Goal: Task Accomplishment & Management: Complete application form

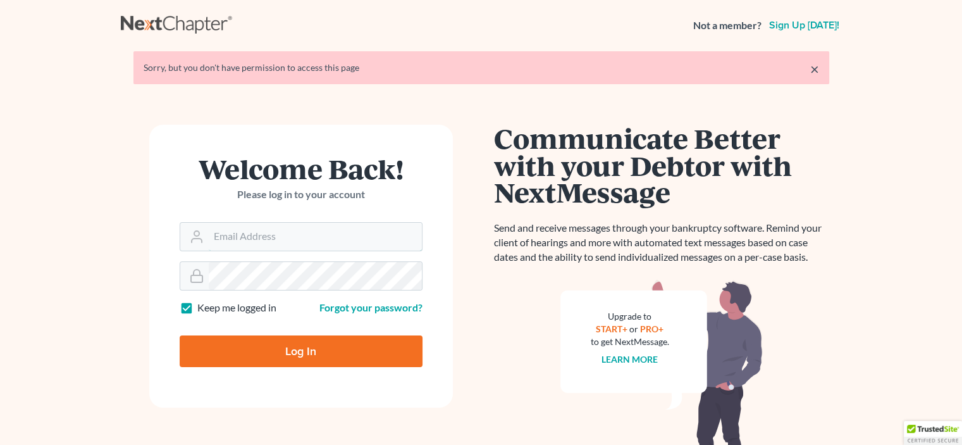
type input "[EMAIL_ADDRESS][DOMAIN_NAME]"
click at [321, 342] on input "Log In" at bounding box center [301, 351] width 243 height 32
type input "Thinking..."
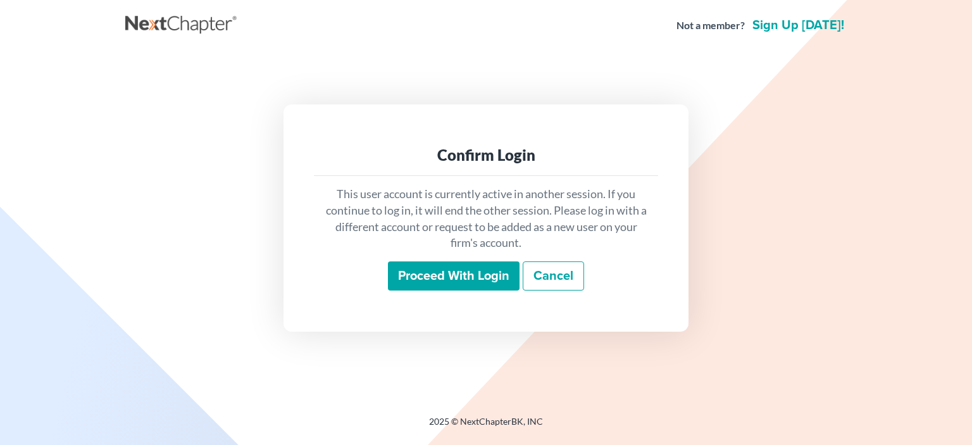
click at [471, 273] on input "Proceed with login" at bounding box center [454, 275] width 132 height 29
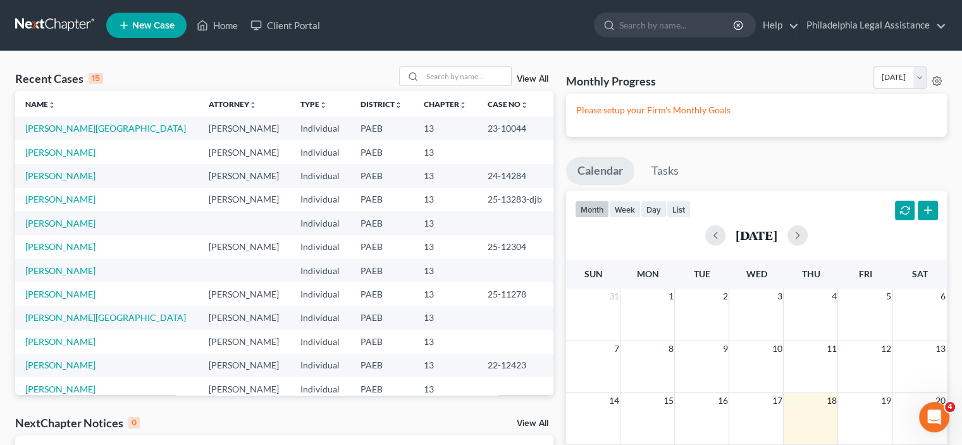
click at [149, 27] on span "New Case" at bounding box center [153, 25] width 42 height 9
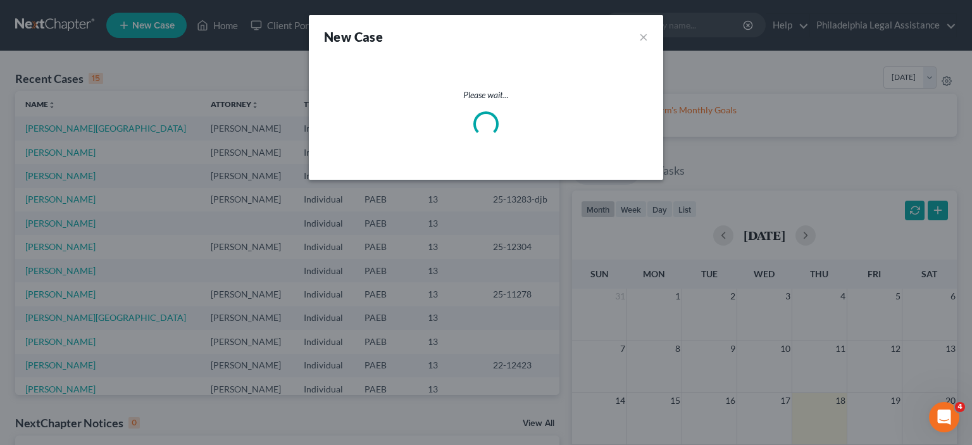
select select "67"
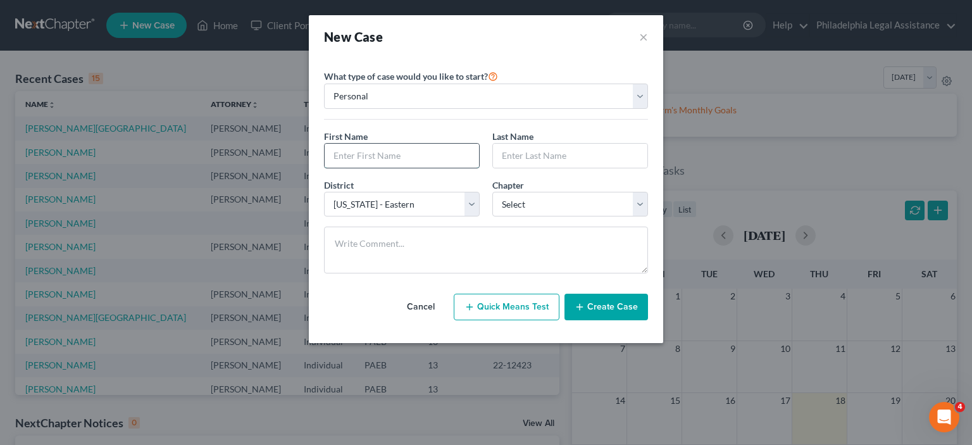
click at [438, 158] on input "text" at bounding box center [402, 156] width 154 height 24
type input "Miriam"
click at [528, 160] on input "text" at bounding box center [570, 156] width 154 height 24
type input "R"
type input "Tilghman"
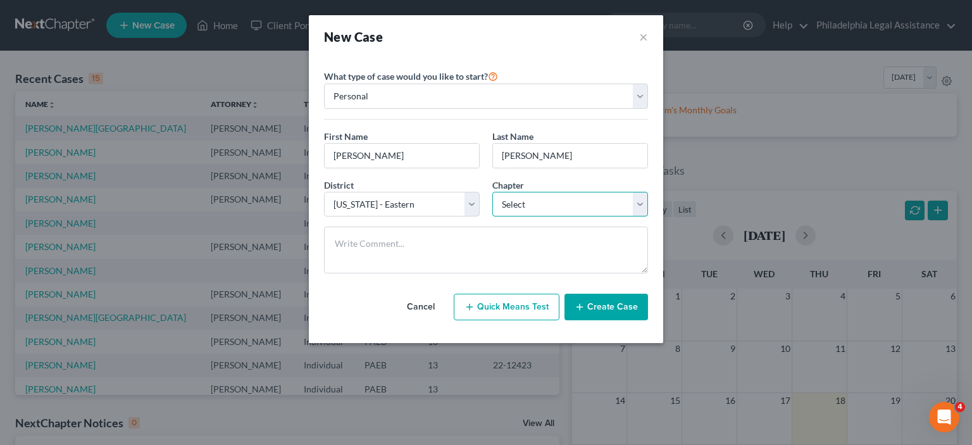
click at [531, 209] on select "Select 7 11 12 13" at bounding box center [570, 204] width 156 height 25
select select "3"
click at [492, 192] on select "Select 7 11 12 13" at bounding box center [570, 204] width 156 height 25
click at [597, 308] on button "Create Case" at bounding box center [606, 307] width 84 height 27
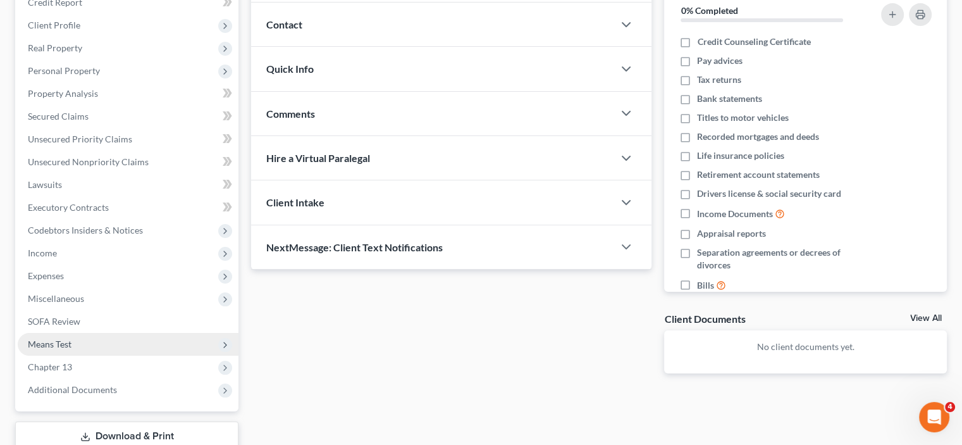
scroll to position [190, 0]
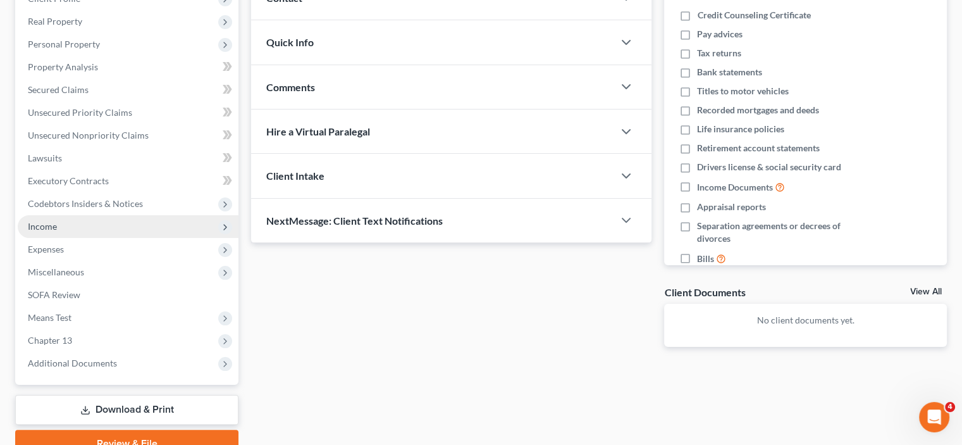
click at [58, 223] on span "Income" at bounding box center [128, 226] width 221 height 23
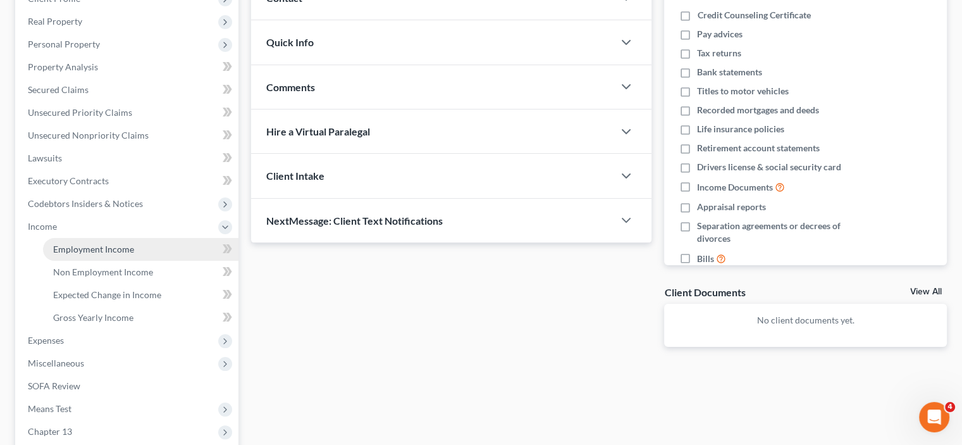
click at [140, 252] on link "Employment Income" at bounding box center [140, 249] width 195 height 23
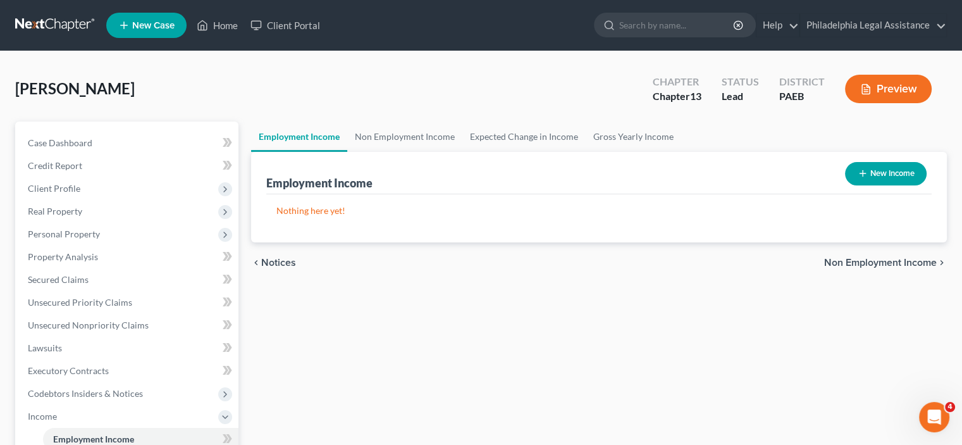
scroll to position [316, 0]
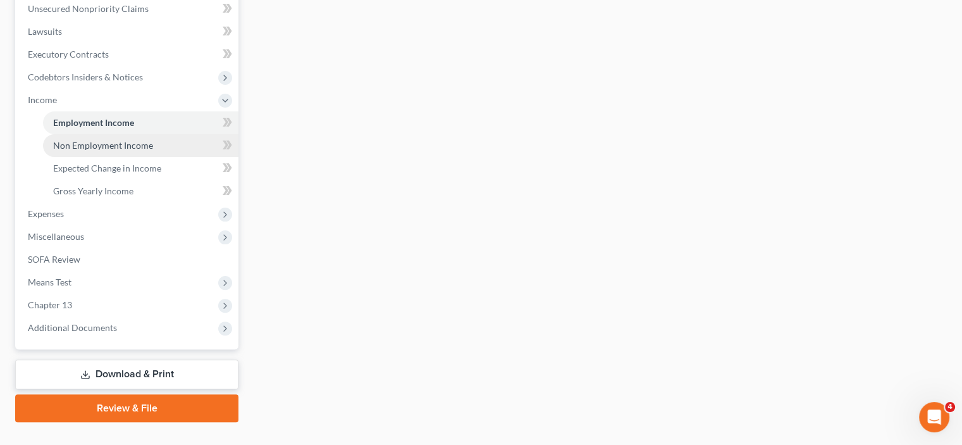
click at [108, 149] on span "Non Employment Income" at bounding box center [103, 145] width 100 height 11
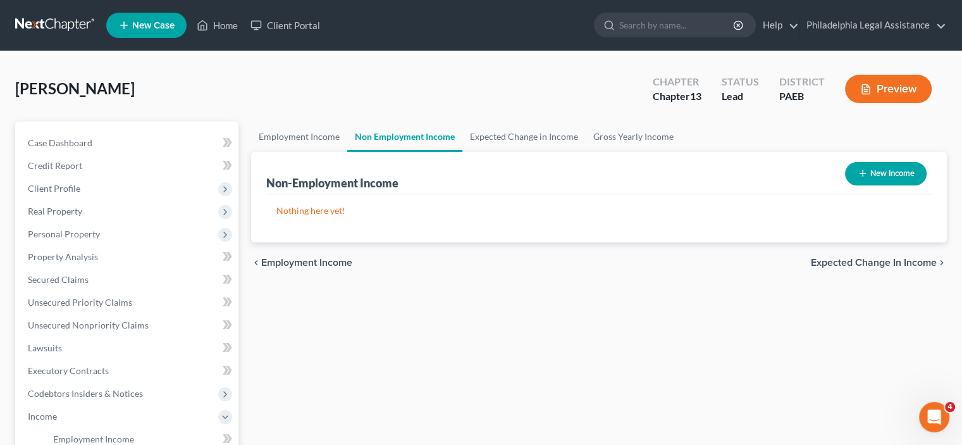
click at [877, 176] on button "New Income" at bounding box center [886, 173] width 82 height 23
select select "0"
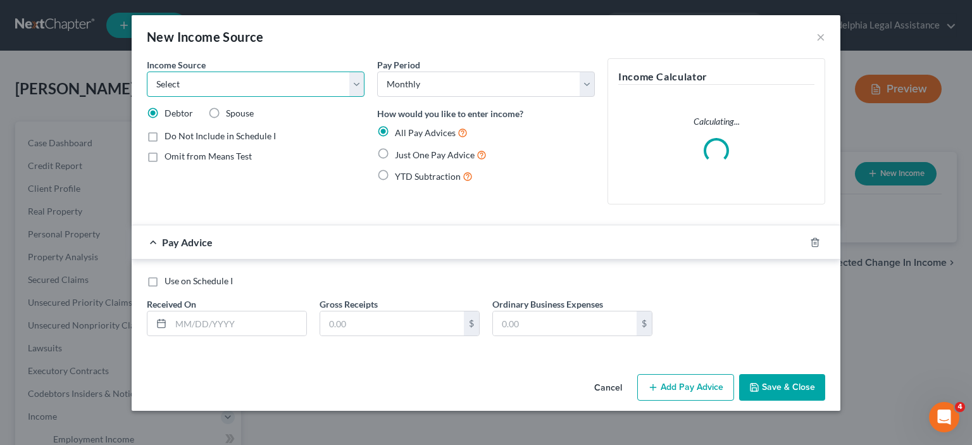
click at [264, 91] on select "Select Unemployment Disability (from employer) Pension Retirement Social Securi…" at bounding box center [256, 83] width 218 height 25
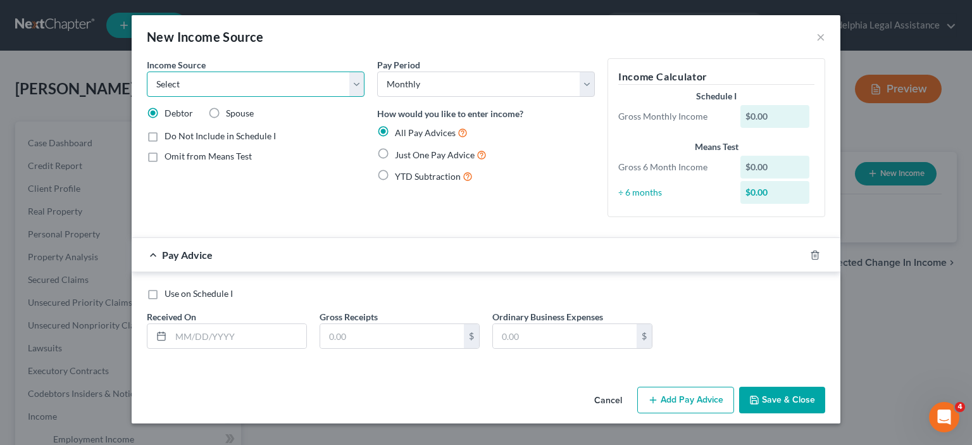
select select "4"
click at [147, 71] on select "Select Unemployment Disability (from employer) Pension Retirement Social Securi…" at bounding box center [256, 83] width 218 height 25
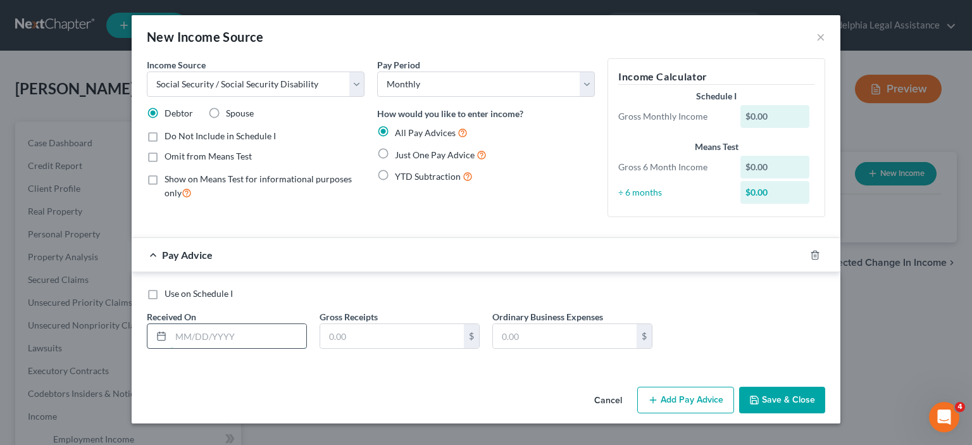
click at [221, 333] on input "text" at bounding box center [238, 336] width 135 height 24
type input "09/01/2025"
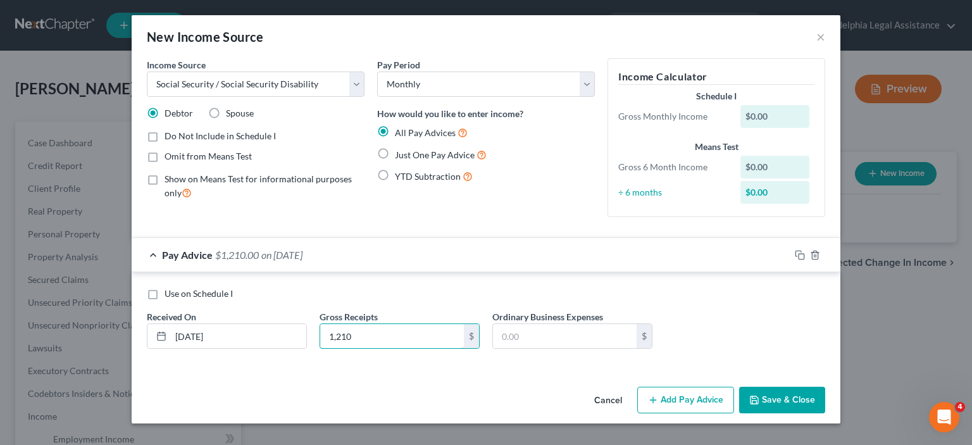
type input "1,210"
click at [779, 397] on button "Save & Close" at bounding box center [782, 400] width 86 height 27
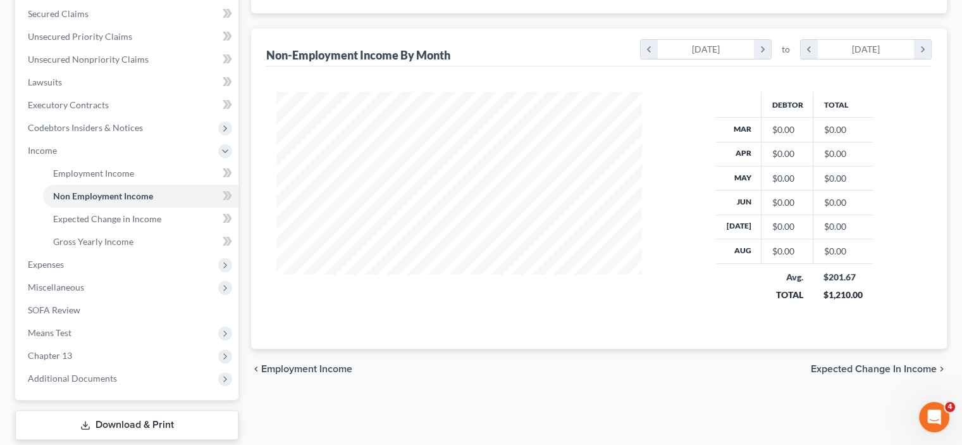
scroll to position [340, 0]
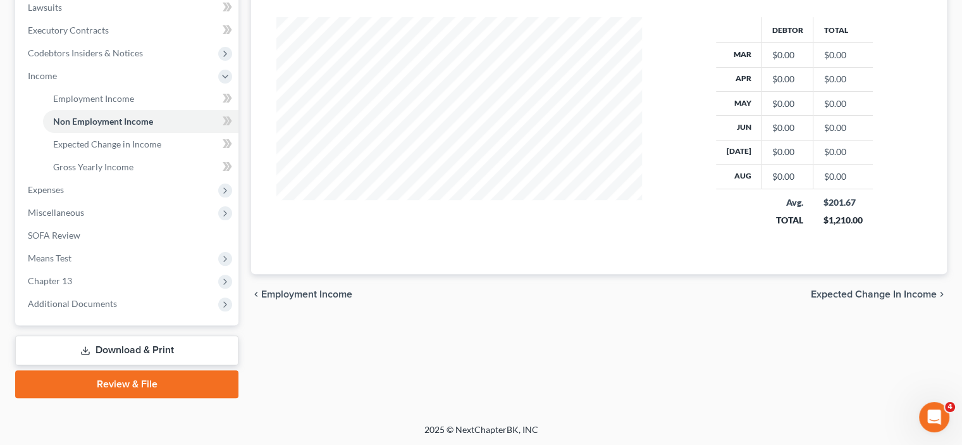
click at [134, 347] on link "Download & Print" at bounding box center [126, 350] width 223 height 30
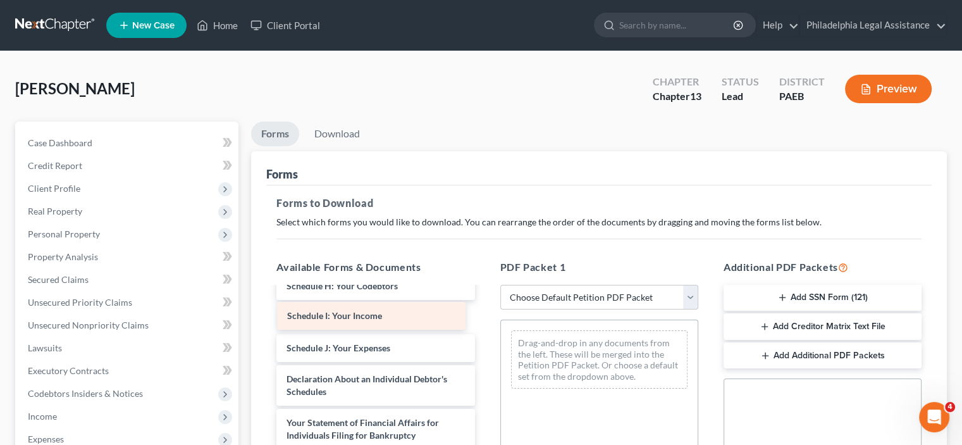
scroll to position [264, 0]
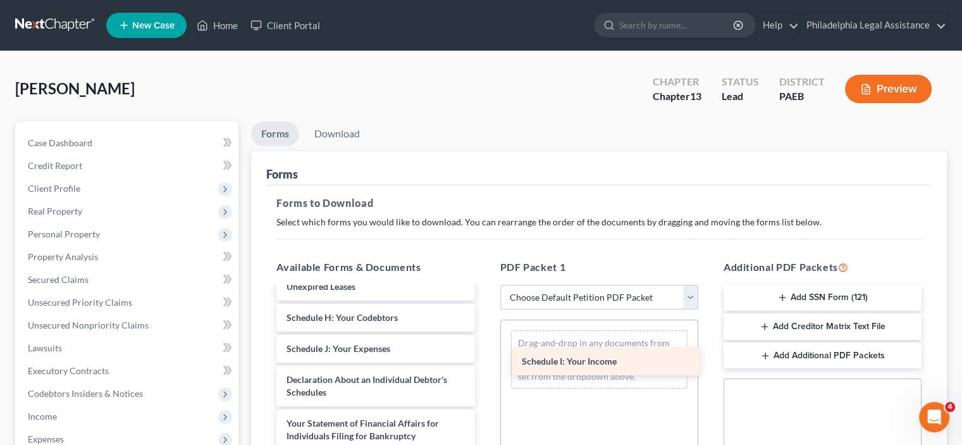
drag, startPoint x: 364, startPoint y: 318, endPoint x: 600, endPoint y: 364, distance: 239.7
click at [485, 364] on div "Schedule I: Your Income Voluntary Petition for Individuals Filing for Bankruptc…" at bounding box center [375, 326] width 218 height 607
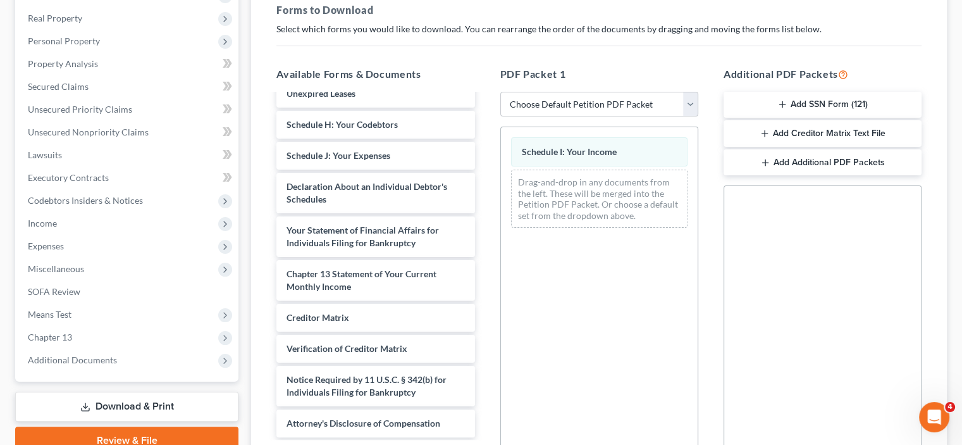
scroll to position [335, 0]
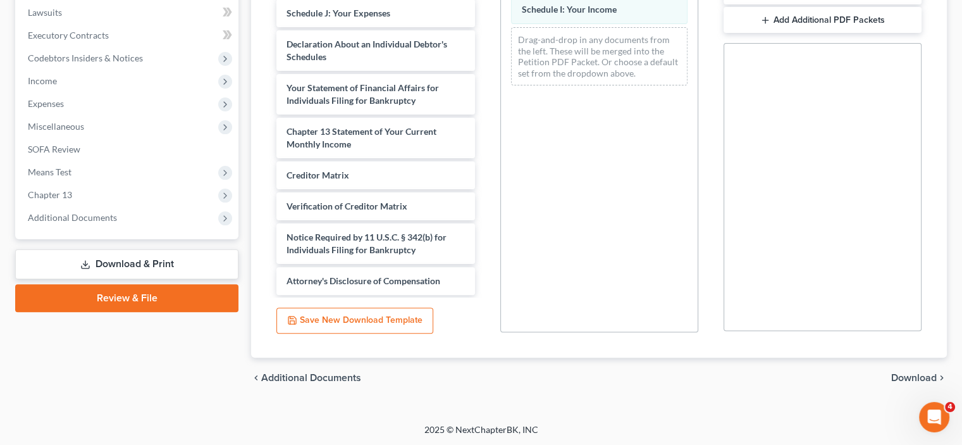
click at [924, 381] on span "Download" at bounding box center [914, 378] width 46 height 10
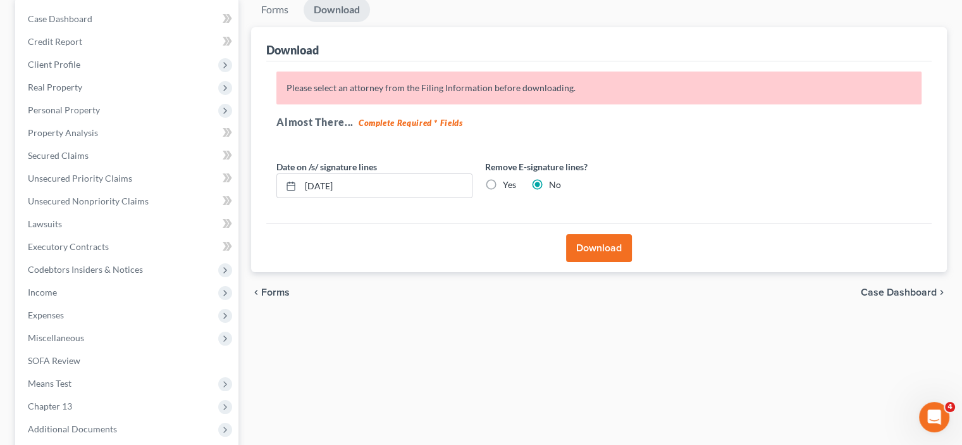
scroll to position [123, 0]
click at [594, 251] on button "Download" at bounding box center [599, 249] width 66 height 28
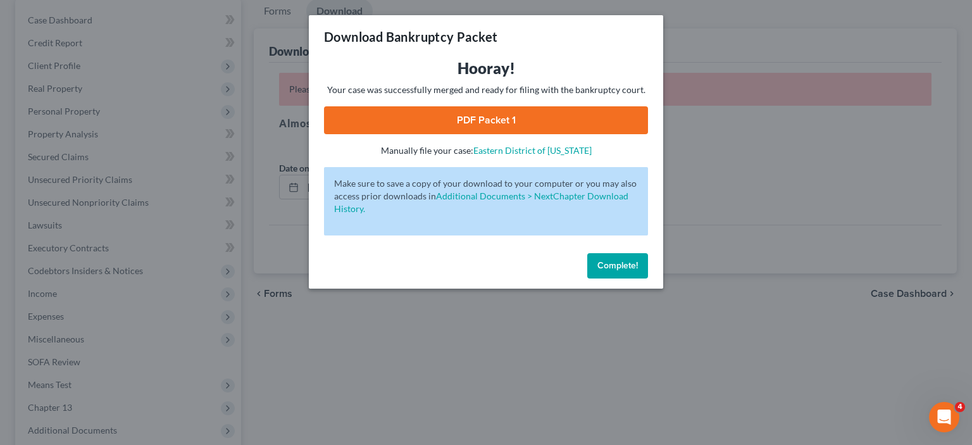
click at [514, 120] on link "PDF Packet 1" at bounding box center [486, 120] width 324 height 28
click at [627, 266] on span "Complete!" at bounding box center [617, 265] width 40 height 11
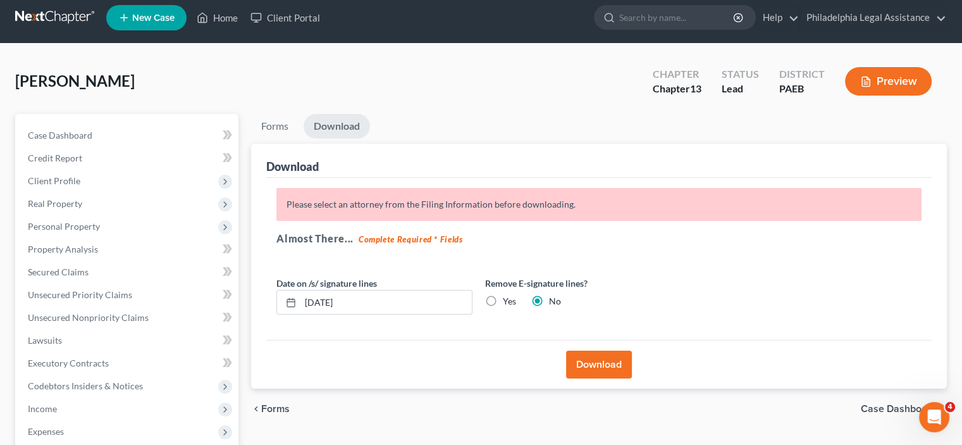
scroll to position [0, 0]
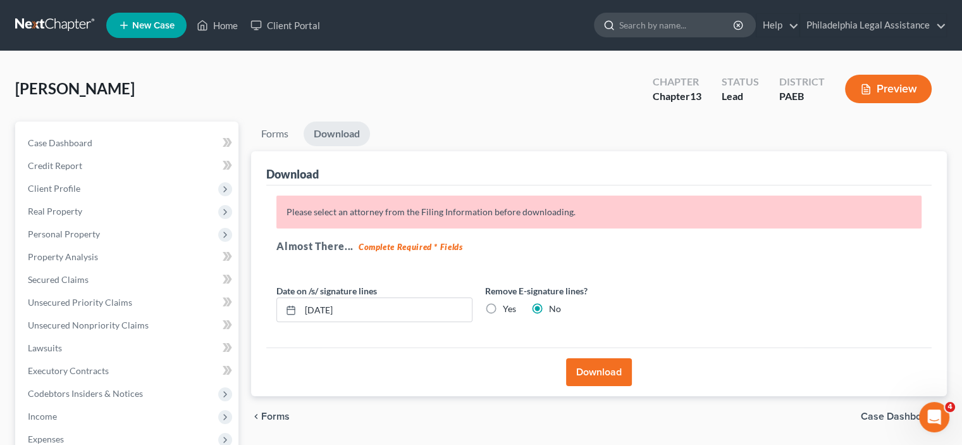
click at [676, 34] on input "search" at bounding box center [677, 24] width 116 height 23
